Goal: Task Accomplishment & Management: Use online tool/utility

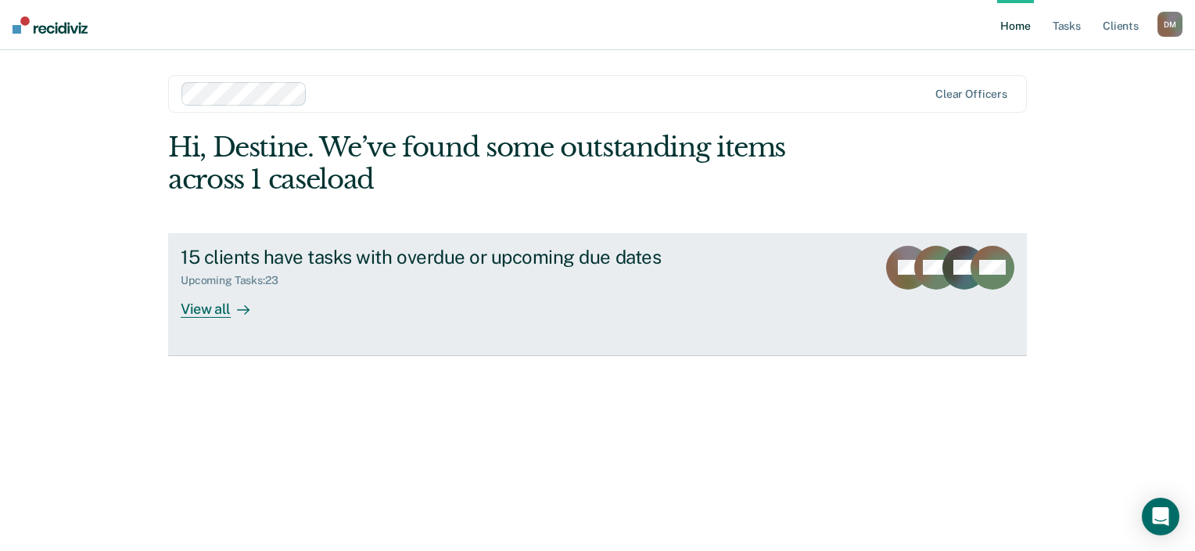
click at [198, 306] on div "View all" at bounding box center [225, 302] width 88 height 31
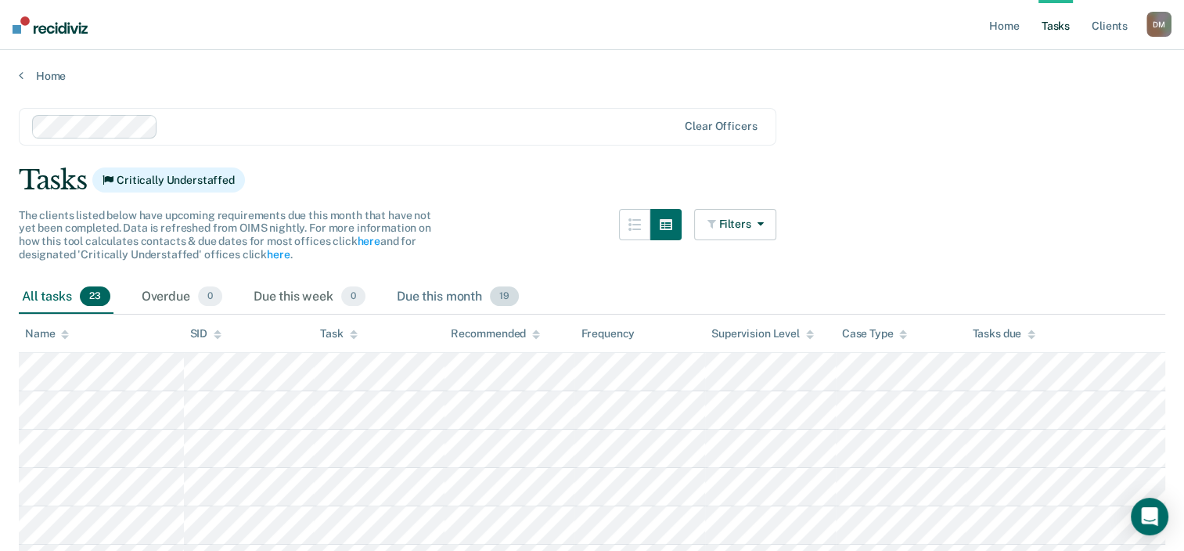
click at [489, 305] on div "Due this month 19" at bounding box center [457, 297] width 128 height 34
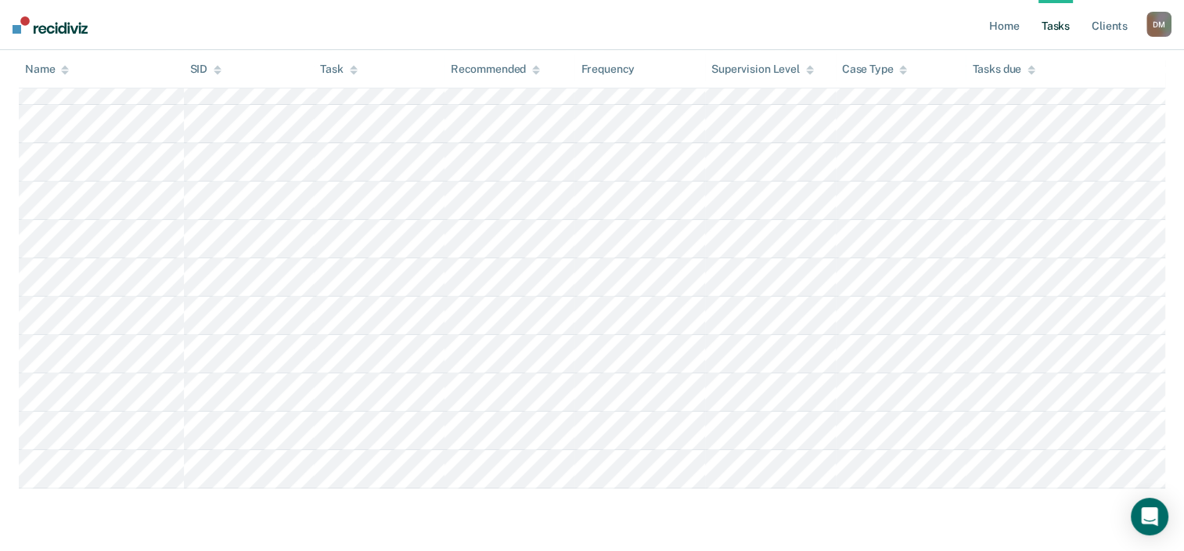
scroll to position [732, 0]
